Goal: Task Accomplishment & Management: Complete application form

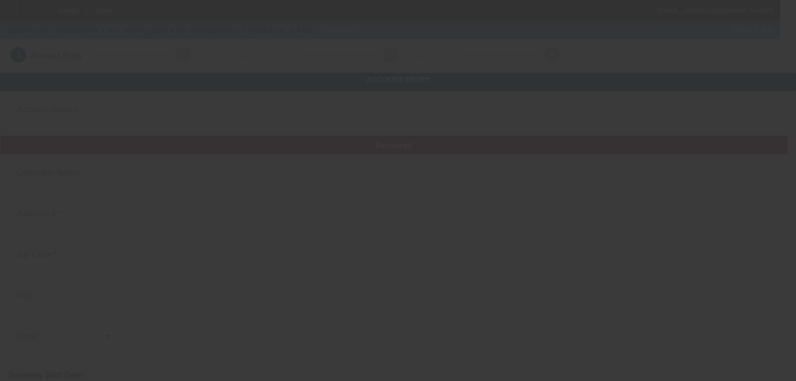
type input "Knr towing"
type input "[STREET_ADDRESS]"
type input "43812"
type input "Coshocton"
type input "[PHONE_NUMBER]"
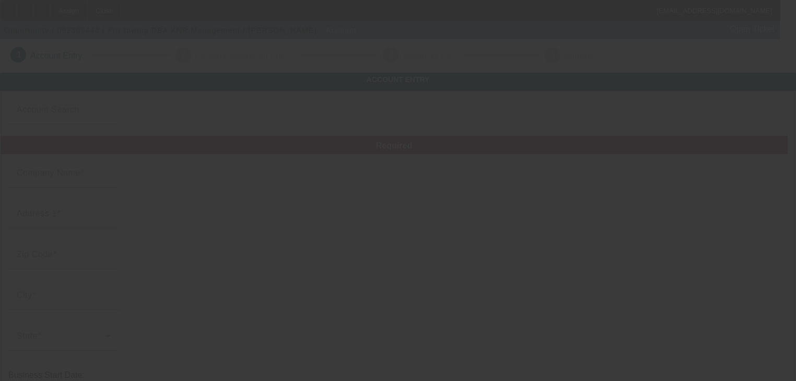
type input "KNR Management"
type input "[EMAIL_ADDRESS][DOMAIN_NAME]"
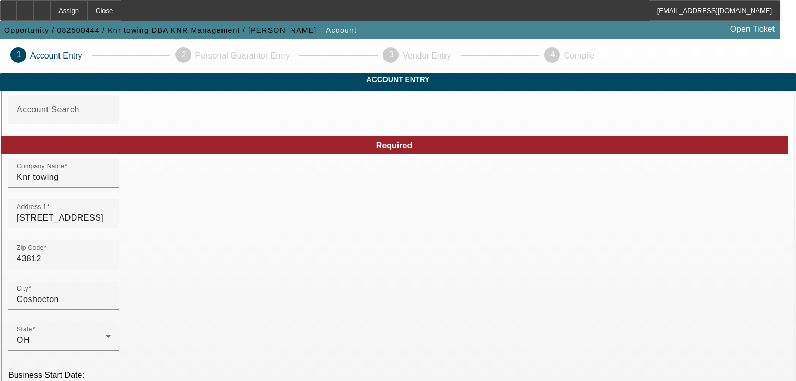
type input "[DATE]"
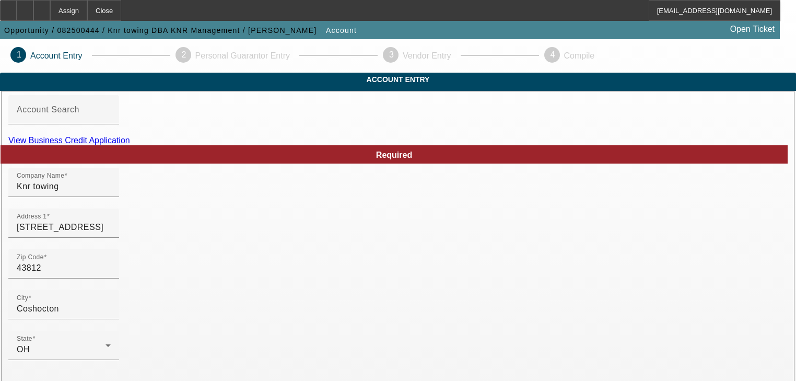
click at [130, 145] on link "View Business Credit Application" at bounding box center [69, 140] width 122 height 9
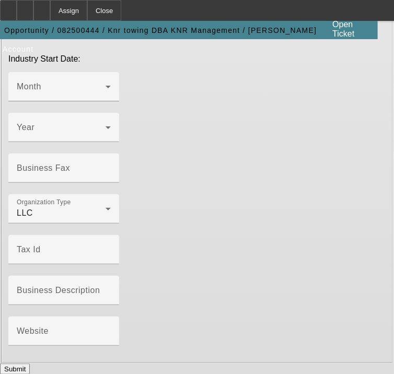
scroll to position [719, 0]
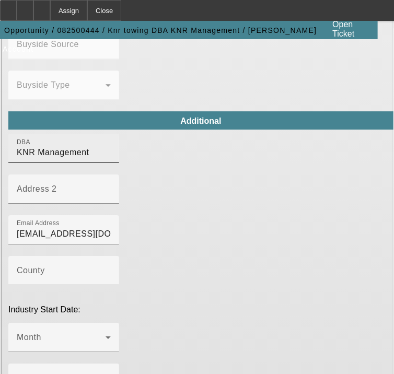
click at [64, 148] on input "KNR Management" at bounding box center [64, 152] width 94 height 13
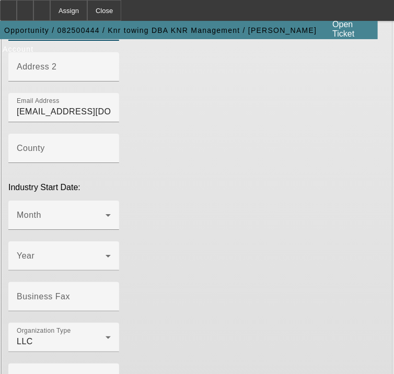
scroll to position [970, 0]
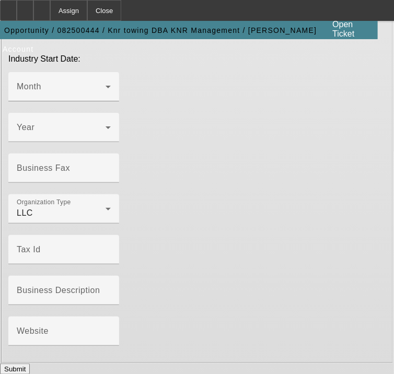
click at [30, 363] on button "Submit" at bounding box center [15, 368] width 30 height 11
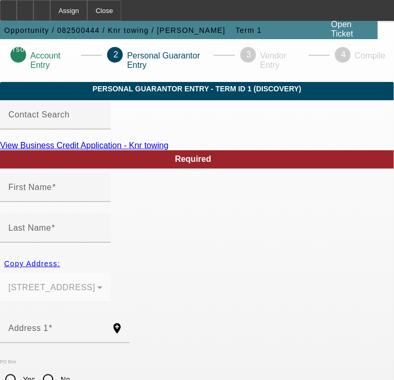
type input "[PERSON_NAME]"
type input "Robins"
type input "[STREET_ADDRESS]"
radio input "true"
type input "43812"
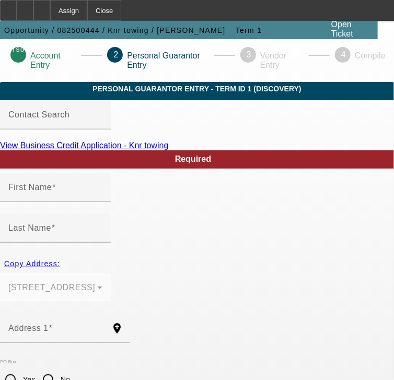
type input "Coshocton"
type input "[PHONE_NUMBER]"
type input "100"
type input "369-08-1822"
type input "[EMAIL_ADDRESS][DOMAIN_NAME]"
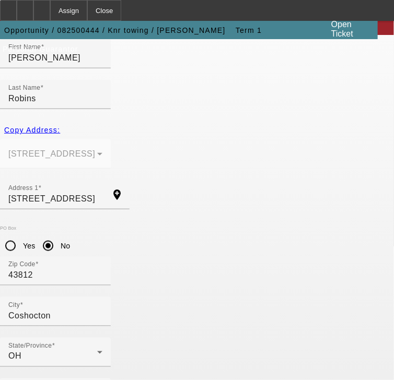
scroll to position [136, 0]
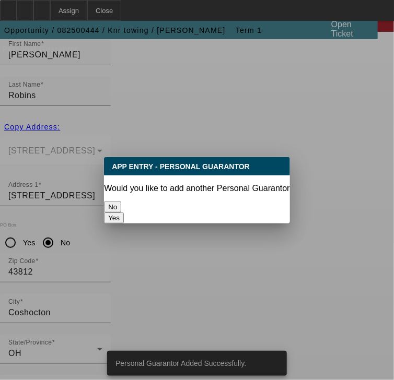
scroll to position [0, 0]
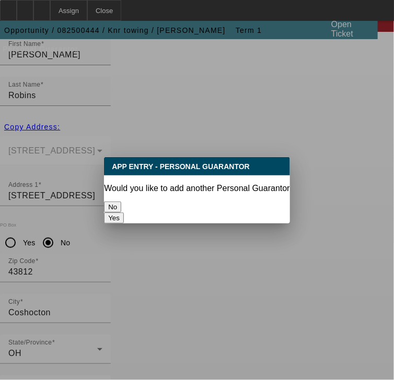
click at [121, 202] on button "No" at bounding box center [112, 207] width 17 height 11
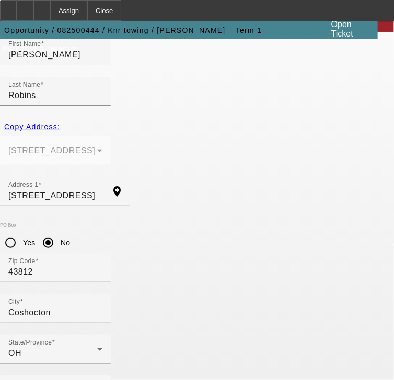
scroll to position [136, 0]
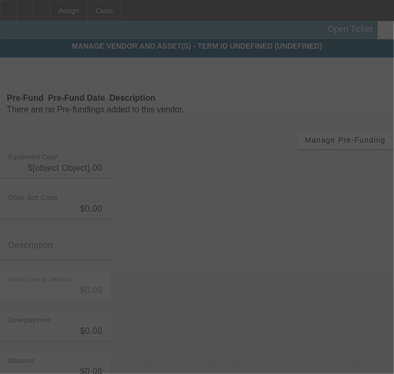
type input "$150,000.00"
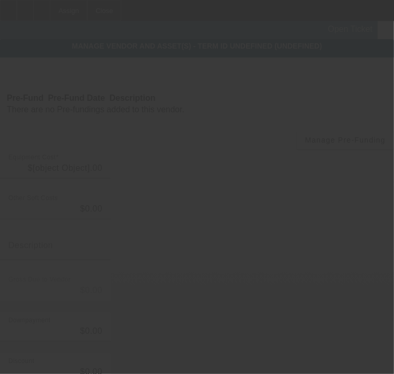
type input "$150,000.00"
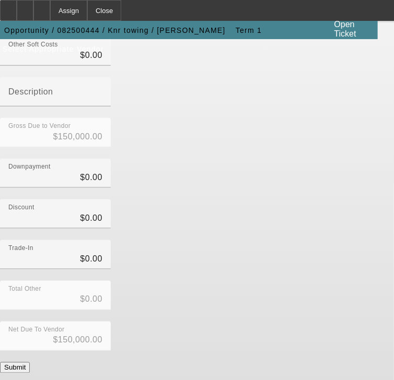
scroll to position [255, 0]
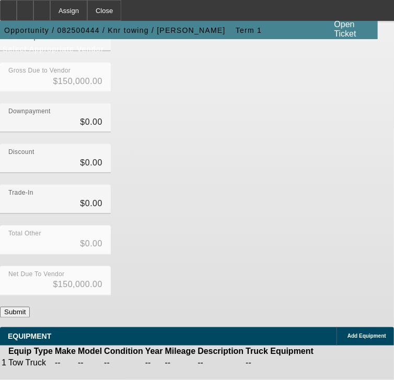
click at [30, 307] on button "Submit" at bounding box center [15, 312] width 30 height 11
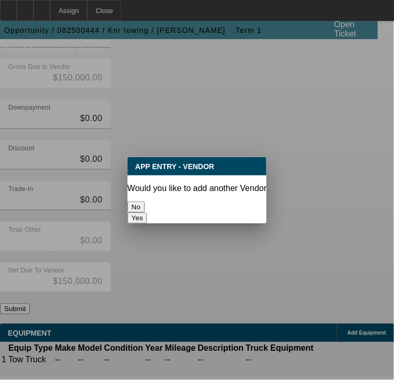
click at [145, 203] on button "No" at bounding box center [135, 207] width 17 height 11
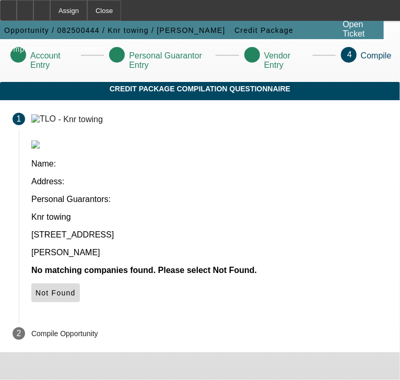
click at [35, 289] on icon at bounding box center [35, 293] width 0 height 8
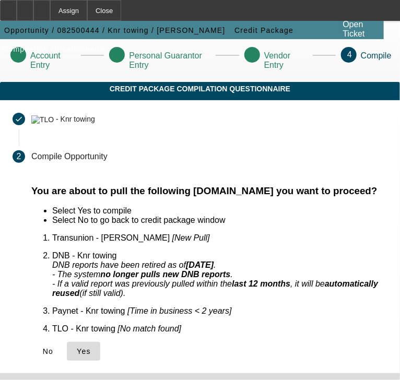
click at [83, 347] on span "Yes" at bounding box center [84, 351] width 14 height 8
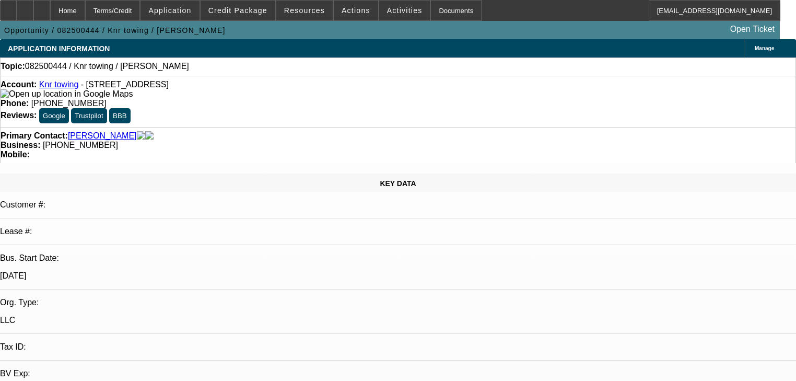
select select "0"
select select "2"
select select "0.1"
select select "4"
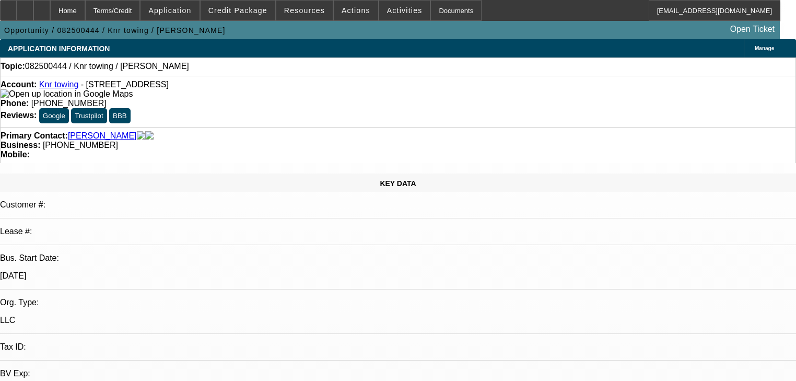
click at [62, 88] on link "Knr towing" at bounding box center [59, 84] width 40 height 9
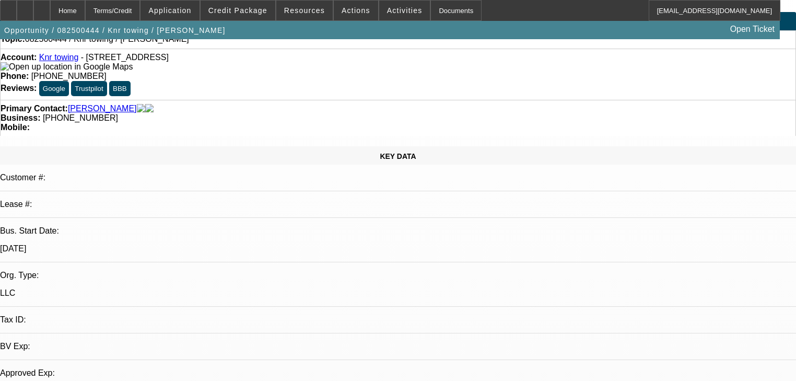
select select "0"
select select "2"
select select "0.1"
select select "4"
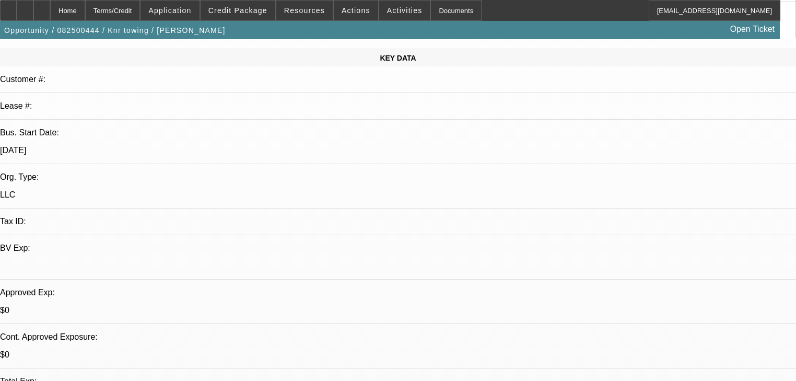
scroll to position [292, 0]
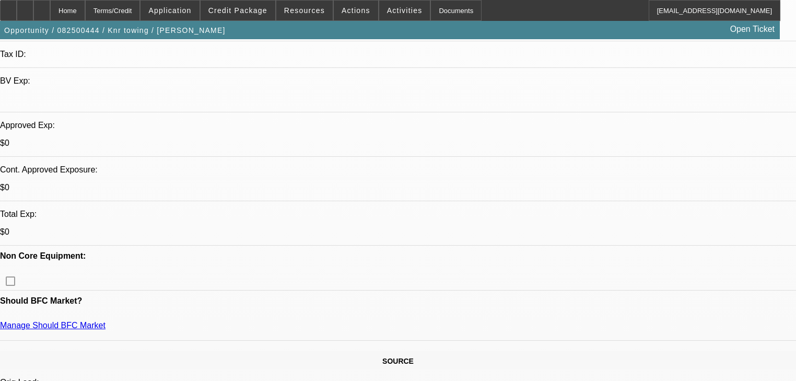
click at [345, 13] on span "Actions" at bounding box center [355, 10] width 29 height 8
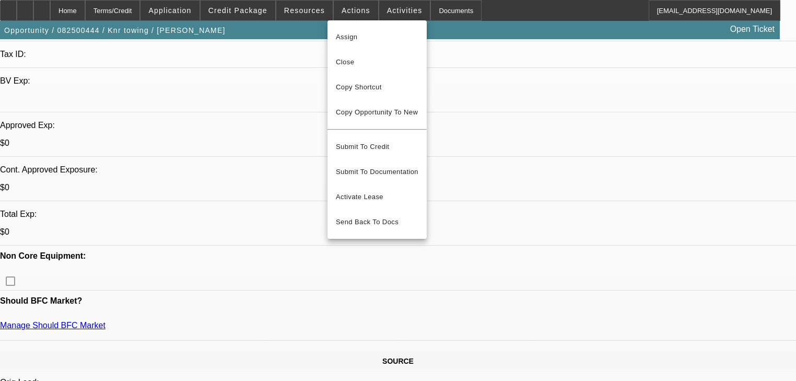
click at [366, 13] on div at bounding box center [398, 190] width 796 height 381
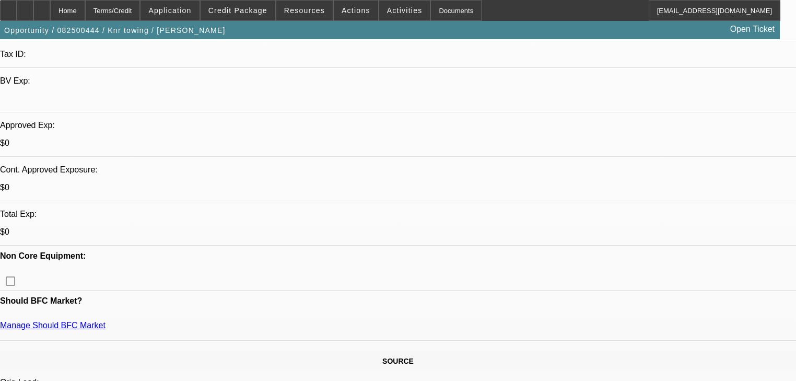
click at [379, 13] on span at bounding box center [404, 10] width 51 height 25
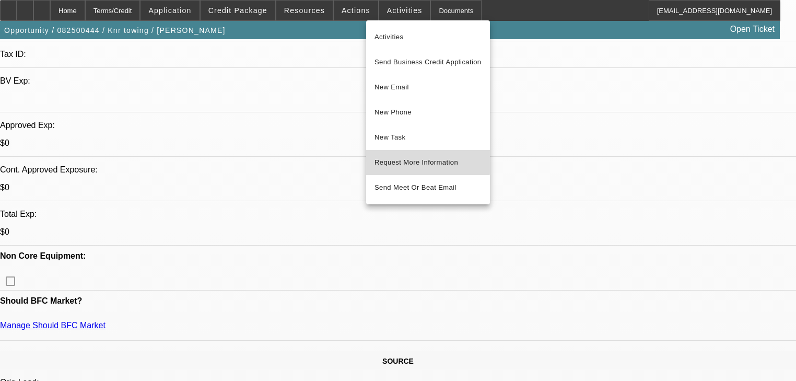
click at [388, 159] on span "Request More Information" at bounding box center [427, 162] width 107 height 13
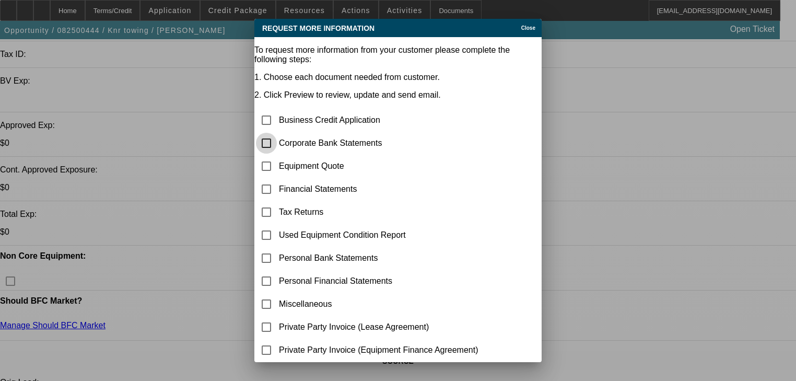
click at [277, 133] on input "checkbox" at bounding box center [266, 143] width 21 height 21
checkbox input "true"
click at [277, 156] on input "checkbox" at bounding box center [266, 166] width 21 height 21
checkbox input "true"
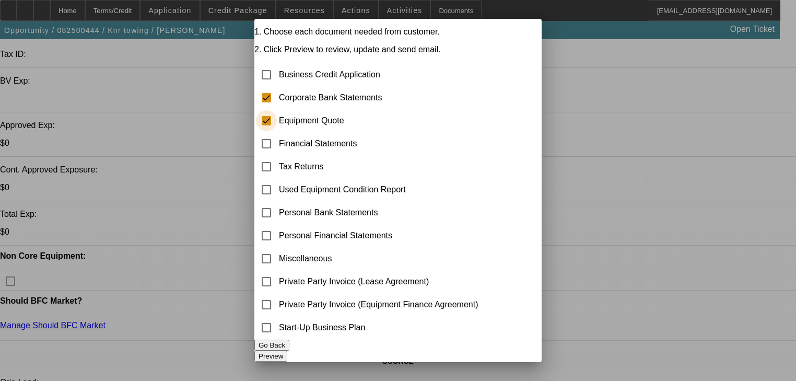
scroll to position [60, 0]
click at [287, 350] on button "Preview" at bounding box center [270, 355] width 33 height 11
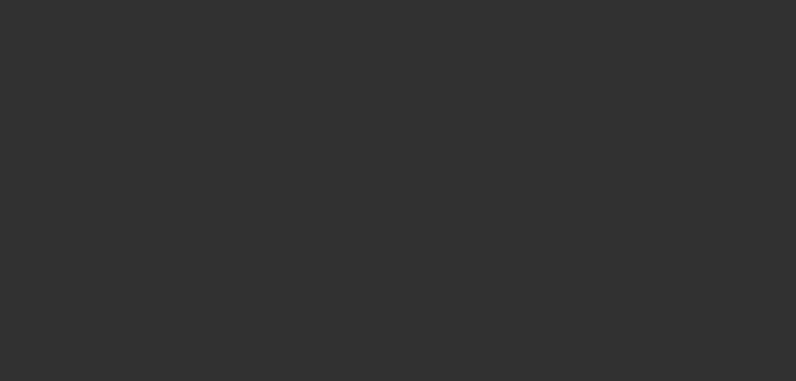
scroll to position [292, 0]
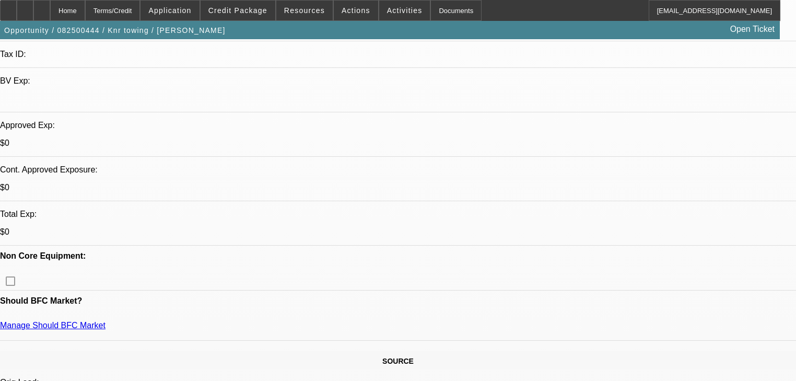
radio input "false"
radio input "true"
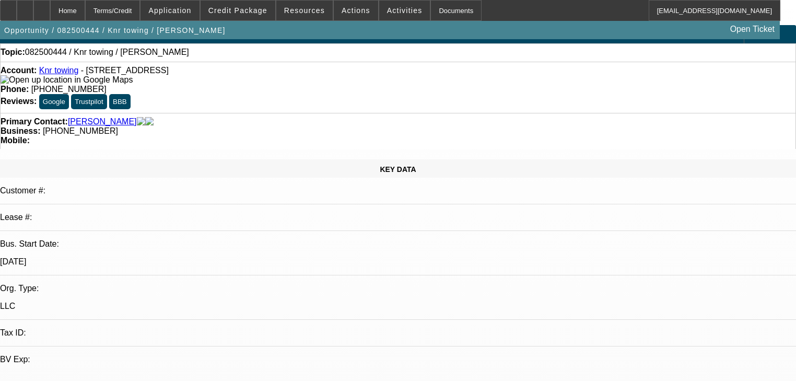
scroll to position [0, 0]
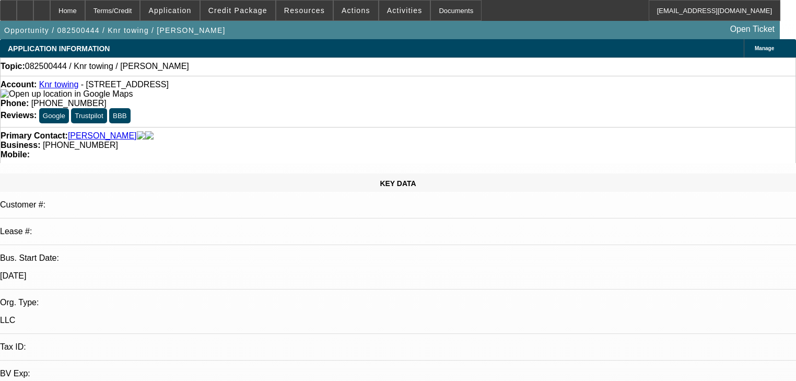
type textarea "No Lead, no dupe. Not sure. OBvi fb. Looking like port with 20% down then perha…"
radio input "true"
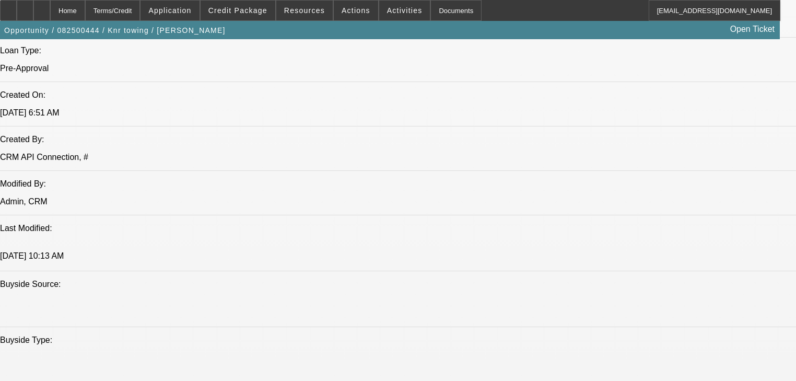
scroll to position [794, 0]
drag, startPoint x: 176, startPoint y: 193, endPoint x: 261, endPoint y: 192, distance: 84.6
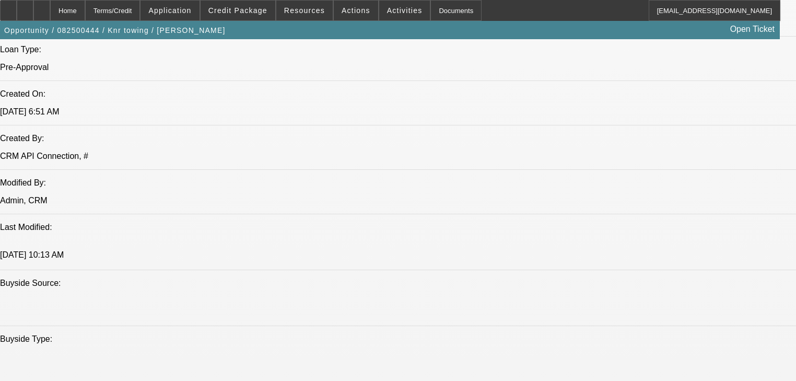
click at [237, 14] on span "Credit Package" at bounding box center [237, 10] width 59 height 8
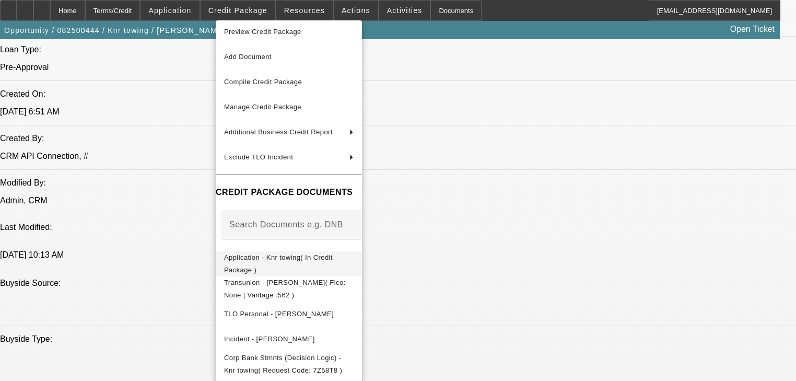
scroll to position [7, 0]
click at [315, 354] on span "Corp Bank Stmnts (Decision Logic) - Knr towing( Request Code: 7Z58T8 )" at bounding box center [283, 363] width 118 height 20
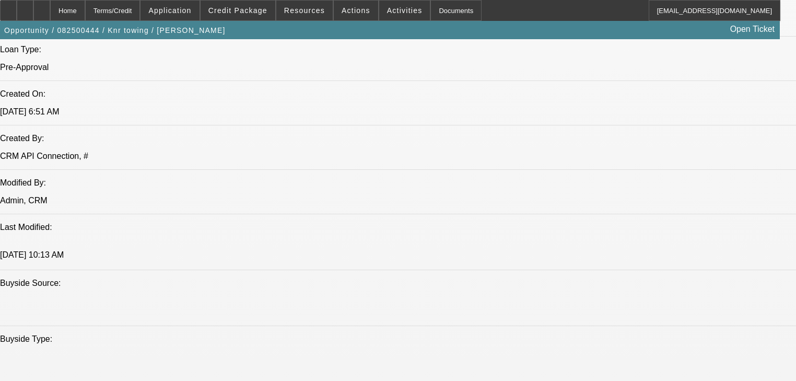
radio input "false"
radio input "true"
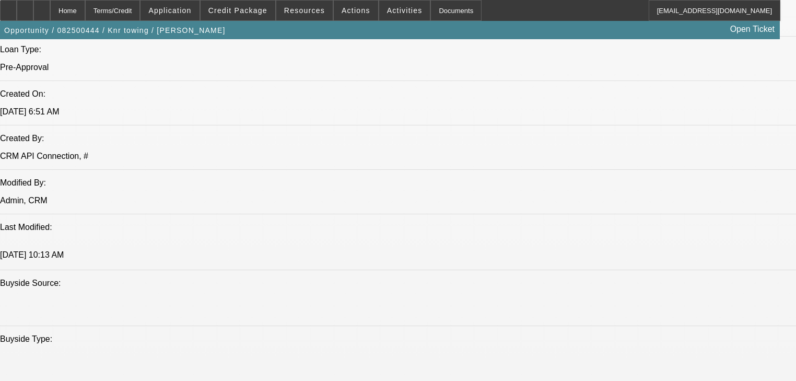
type textarea "Banks are terrible. Dakota. Call see how much he can put down."
radio input "true"
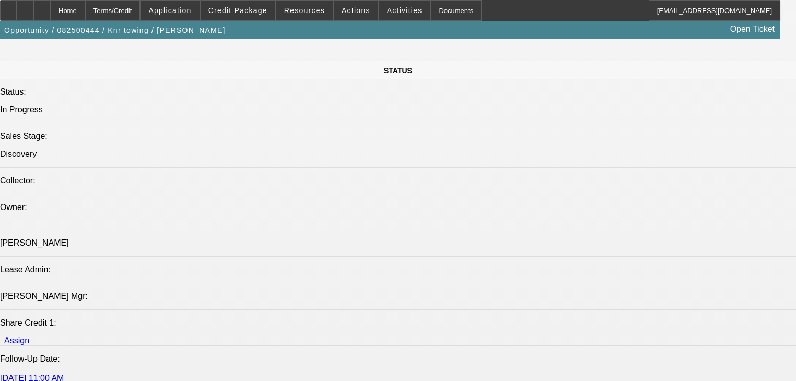
scroll to position [794, 0]
